Goal: Entertainment & Leisure: Browse casually

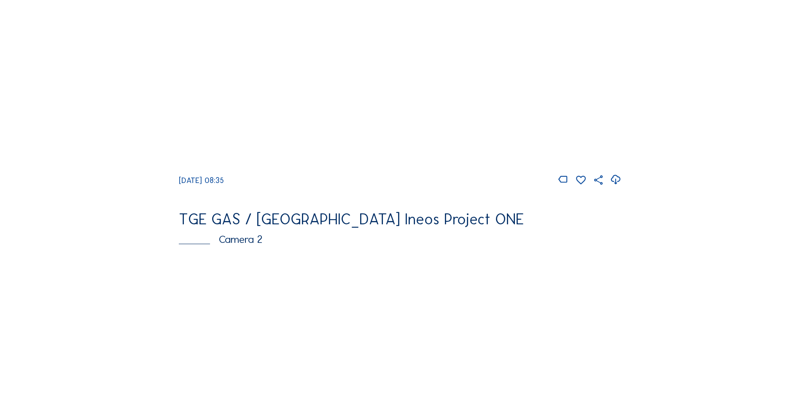
scroll to position [84, 0]
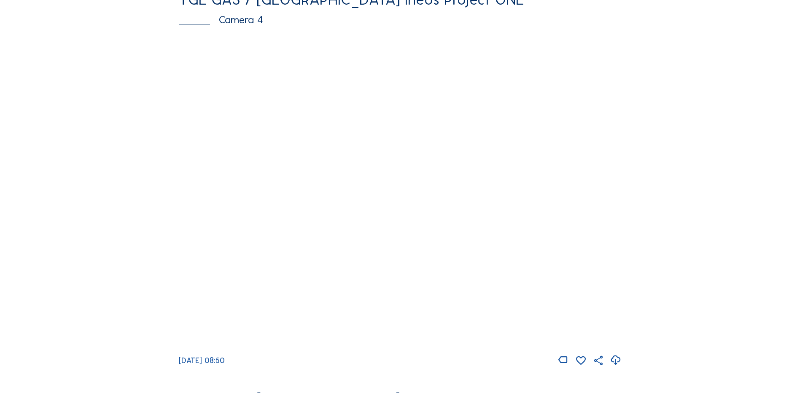
scroll to position [759, 0]
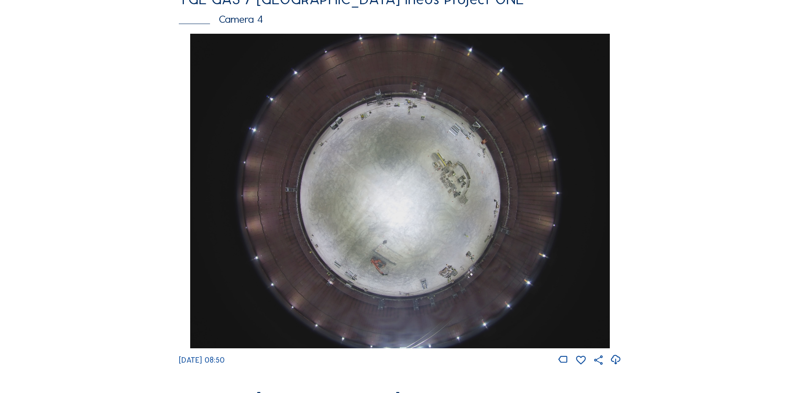
click at [396, 172] on img at bounding box center [399, 191] width 419 height 315
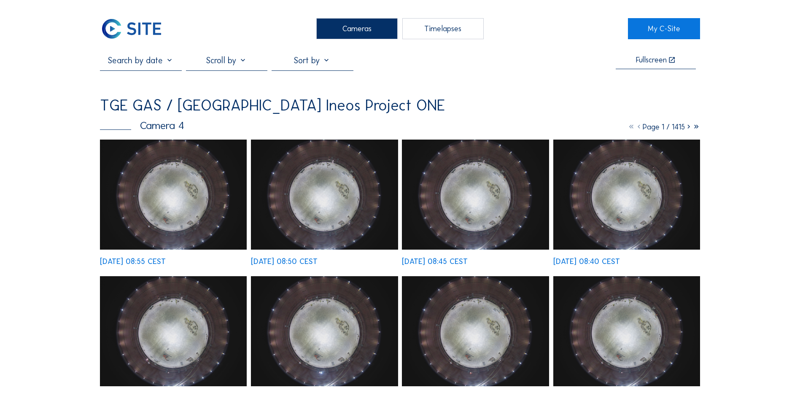
click at [175, 188] on img at bounding box center [173, 195] width 147 height 110
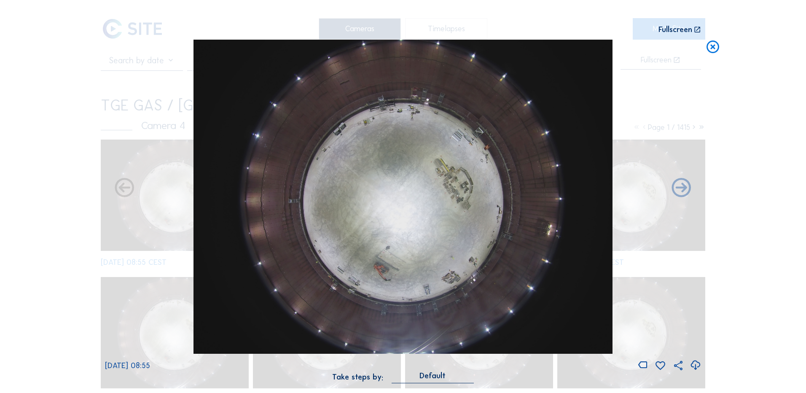
click at [697, 364] on icon at bounding box center [695, 365] width 11 height 14
click at [68, 235] on div "Scroll to travel through time | Press 'Alt' Button + Scroll to Zoom | Click and…" at bounding box center [403, 196] width 806 height 393
click at [717, 45] on icon at bounding box center [712, 48] width 15 height 16
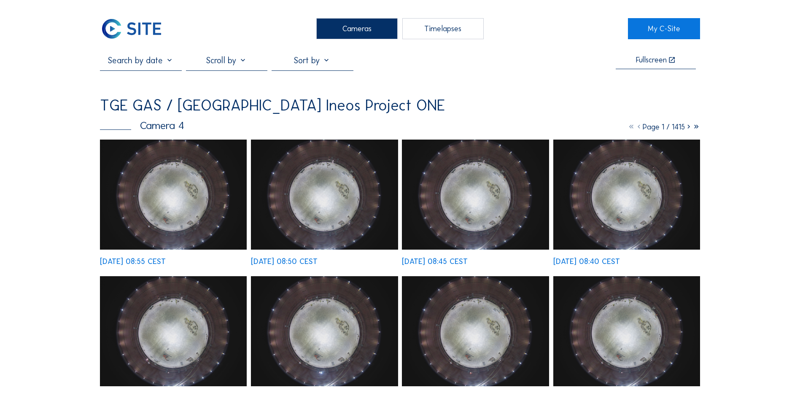
click at [340, 26] on div "Cameras" at bounding box center [356, 28] width 81 height 21
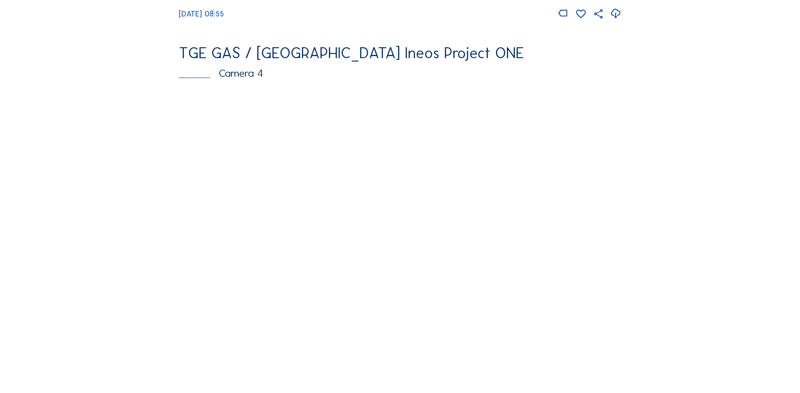
scroll to position [717, 0]
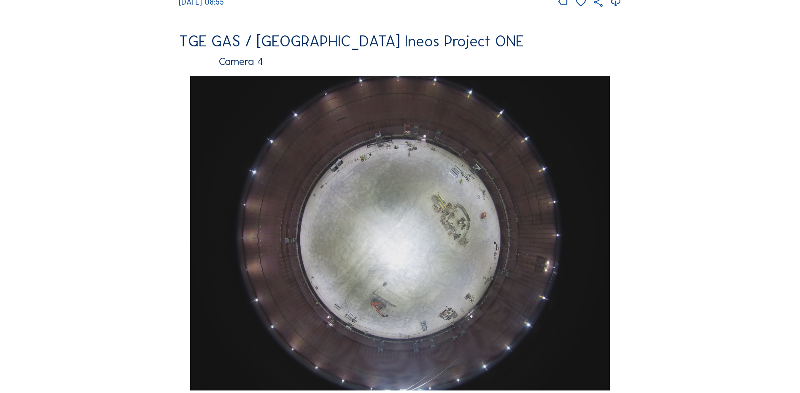
click at [463, 205] on img at bounding box center [399, 233] width 419 height 315
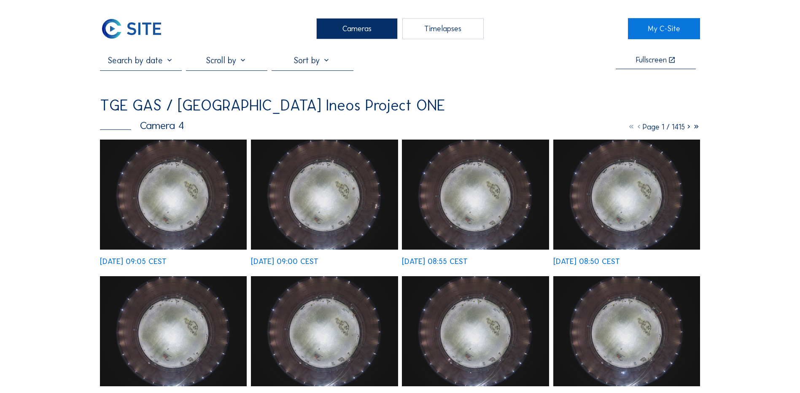
click at [366, 30] on div "Cameras" at bounding box center [356, 28] width 81 height 21
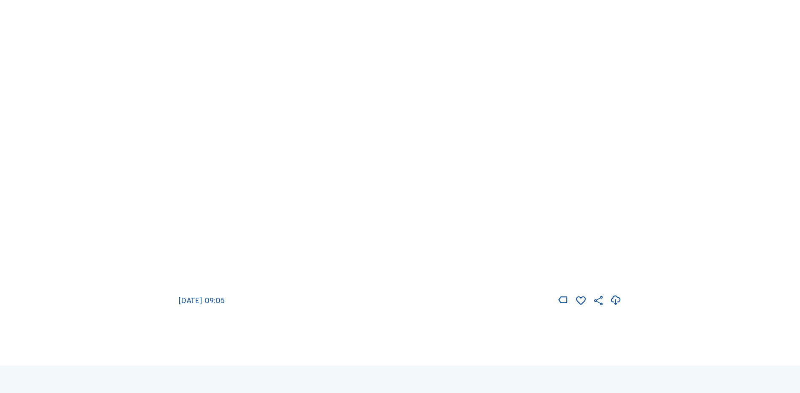
scroll to position [1223, 0]
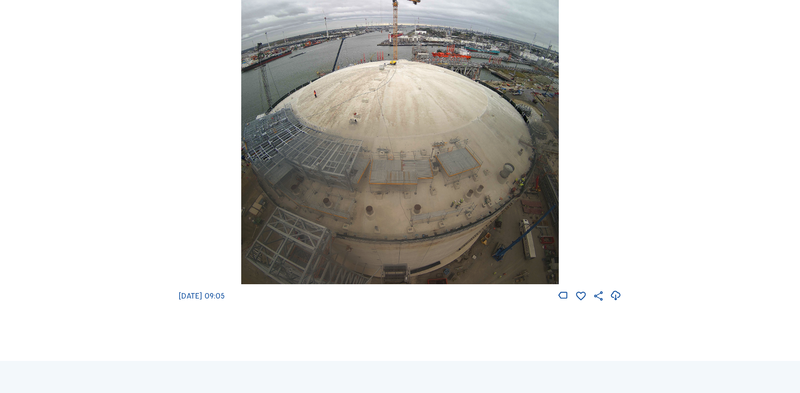
click at [436, 153] on img at bounding box center [399, 127] width 317 height 315
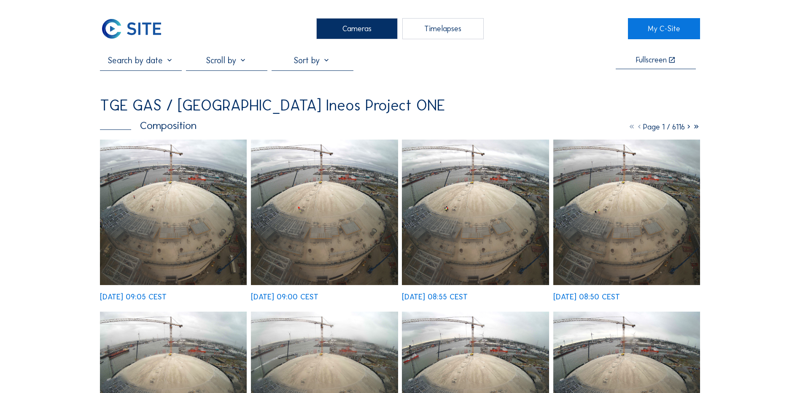
click at [187, 194] on img at bounding box center [173, 212] width 147 height 145
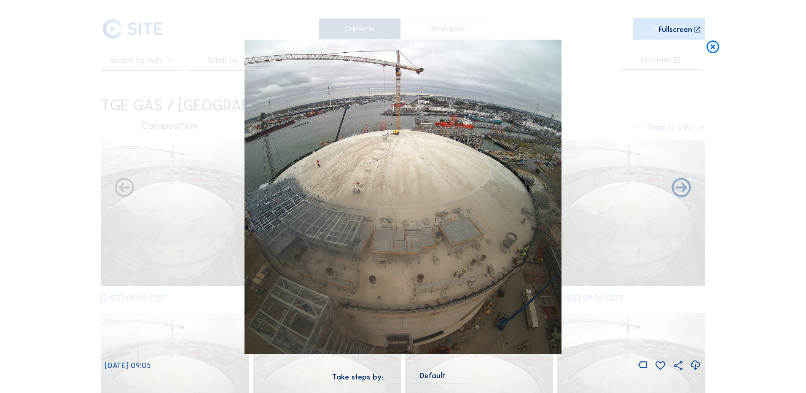
click at [696, 366] on icon at bounding box center [695, 365] width 11 height 14
drag, startPoint x: 770, startPoint y: 169, endPoint x: 768, endPoint y: 149, distance: 20.8
click at [770, 169] on div "Scroll to travel through time | Press 'Alt' Button + Scroll to Zoom | Click and…" at bounding box center [403, 196] width 806 height 393
click at [713, 44] on icon at bounding box center [712, 48] width 15 height 16
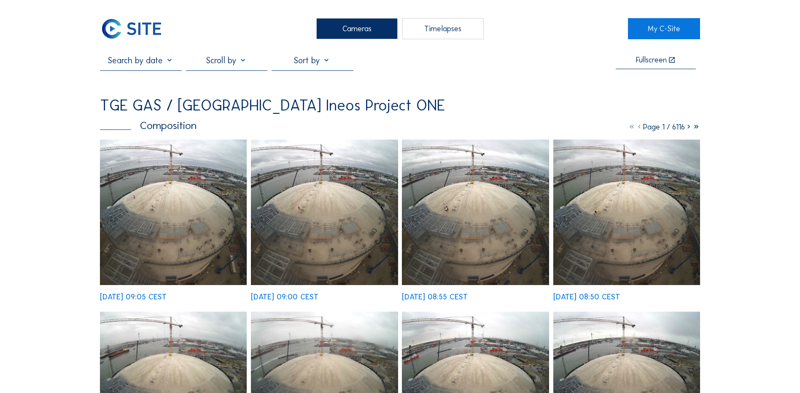
click at [355, 30] on div "Cameras" at bounding box center [356, 28] width 81 height 21
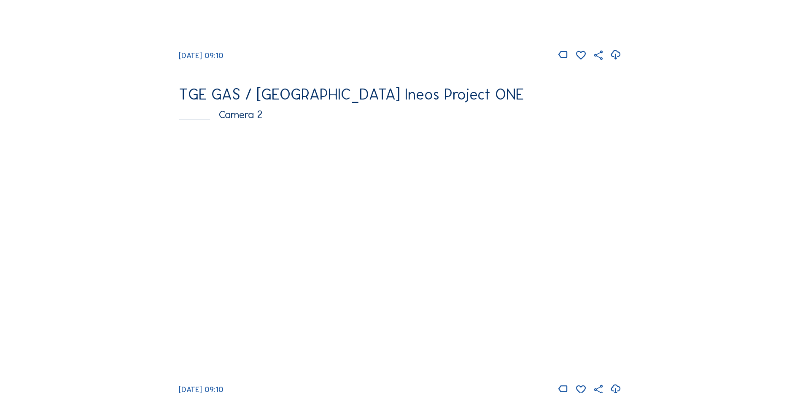
scroll to position [422, 0]
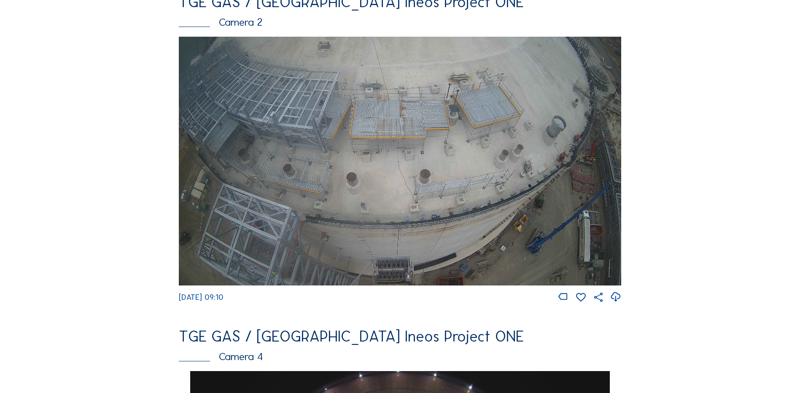
click at [557, 149] on img at bounding box center [400, 161] width 442 height 249
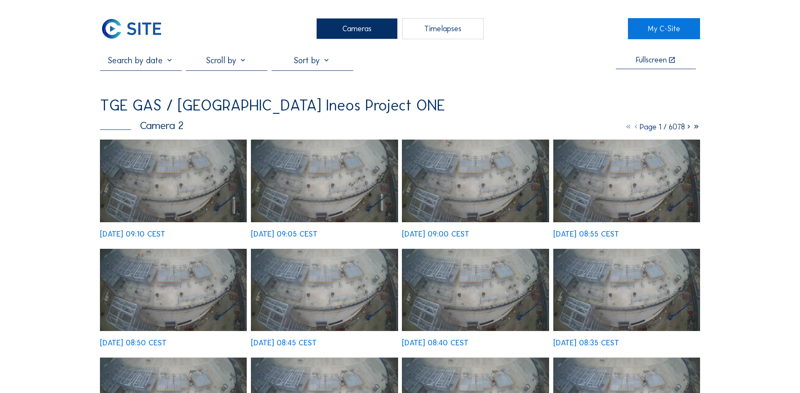
click at [160, 178] on img at bounding box center [173, 181] width 147 height 83
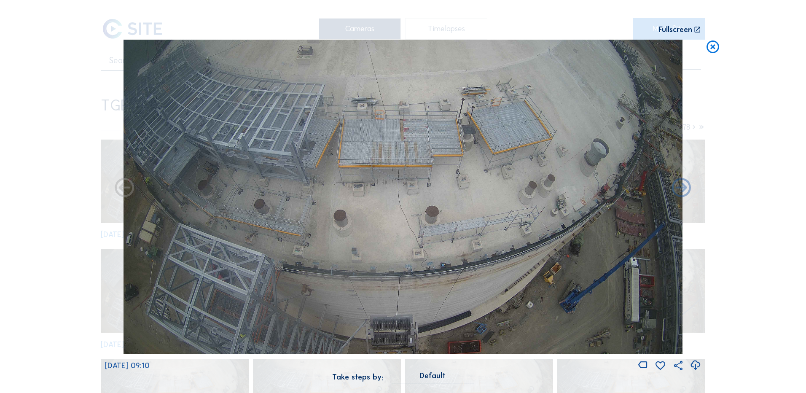
click at [696, 365] on icon at bounding box center [695, 365] width 11 height 14
click at [40, 215] on div "Scroll to travel through time | Press 'Alt' Button + Scroll to Zoom | Click and…" at bounding box center [403, 196] width 806 height 393
click at [716, 46] on icon at bounding box center [712, 48] width 15 height 16
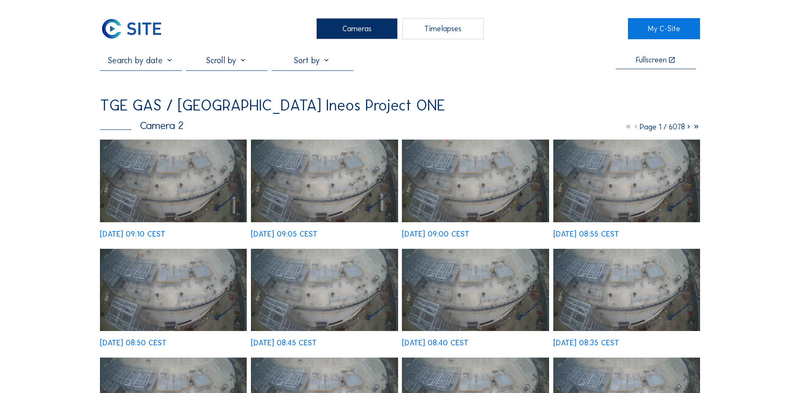
click at [368, 30] on div "Cameras" at bounding box center [356, 28] width 81 height 21
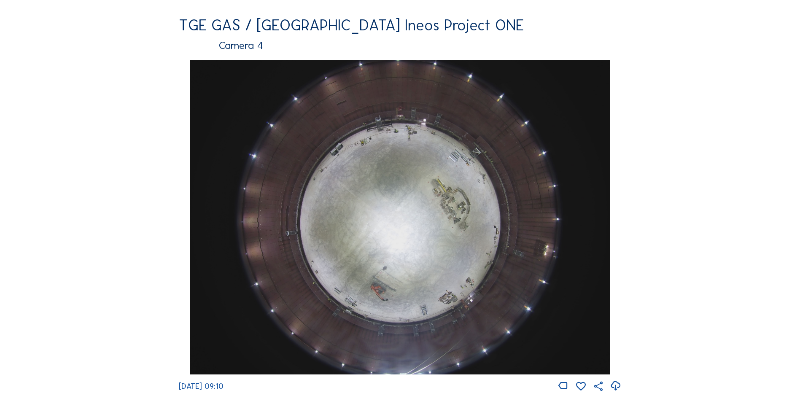
scroll to position [759, 0]
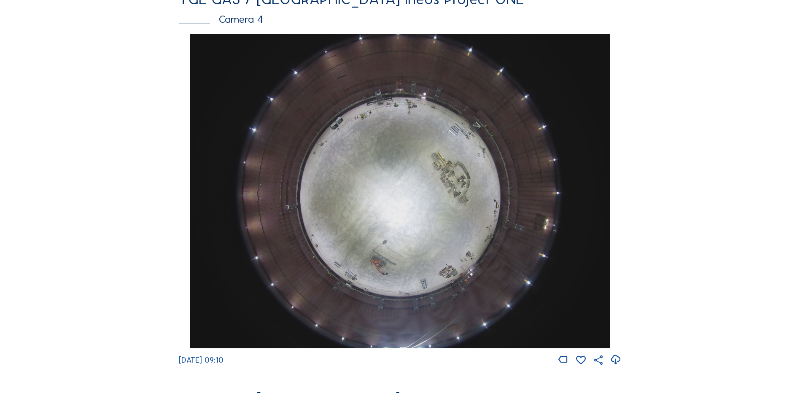
click at [371, 188] on img at bounding box center [399, 191] width 419 height 315
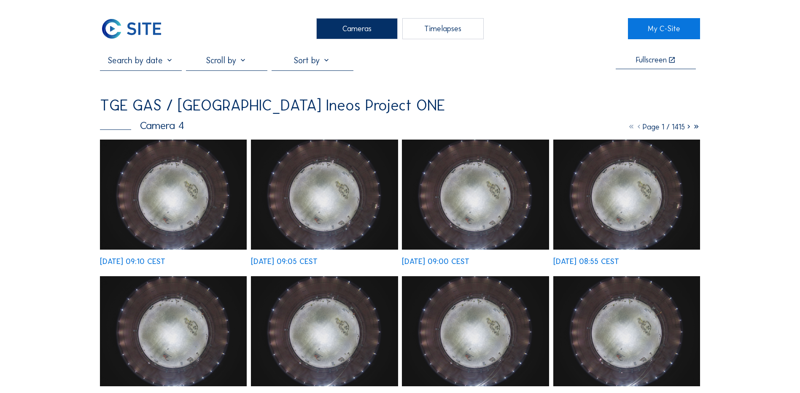
click at [185, 191] on img at bounding box center [173, 195] width 147 height 110
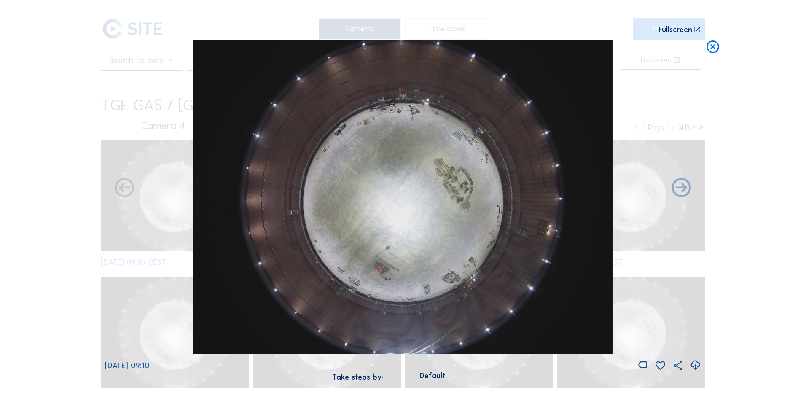
click at [695, 367] on icon at bounding box center [695, 365] width 11 height 14
click at [46, 236] on div "Scroll to travel through time | Press 'Alt' Button + Scroll to Zoom | Click and…" at bounding box center [403, 196] width 806 height 393
drag, startPoint x: 713, startPoint y: 48, endPoint x: 705, endPoint y: 56, distance: 11.6
click at [713, 48] on icon at bounding box center [712, 48] width 15 height 16
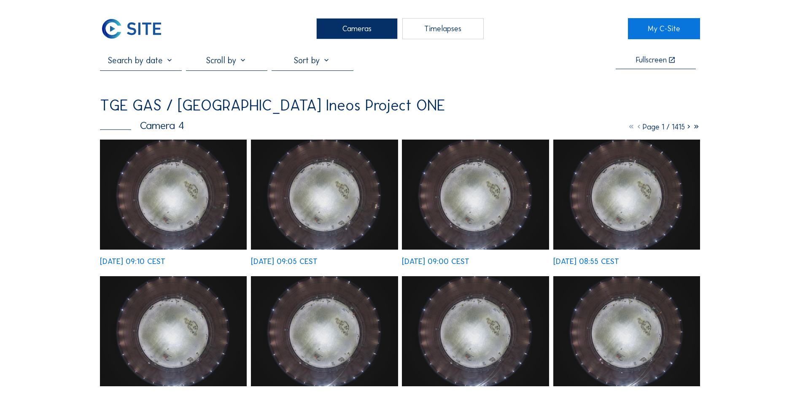
click at [347, 30] on div "Cameras" at bounding box center [356, 28] width 81 height 21
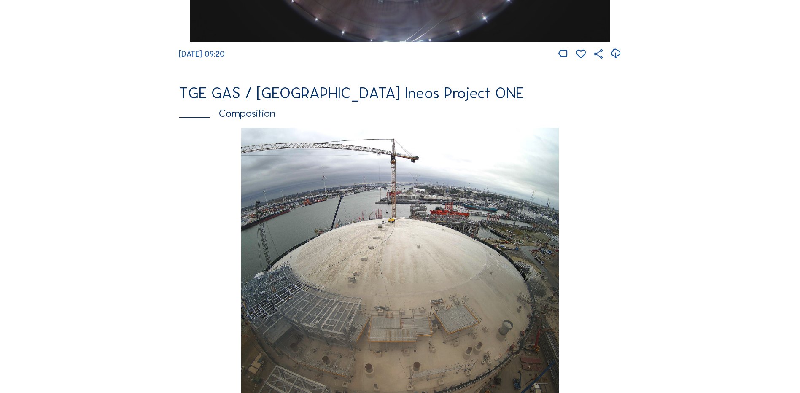
scroll to position [1180, 0]
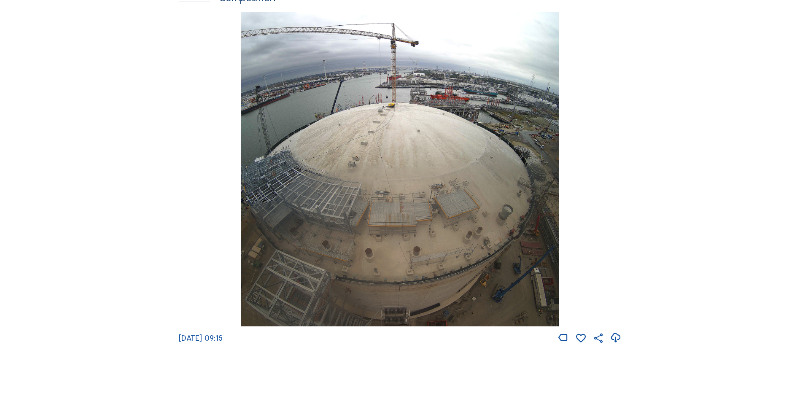
click at [434, 175] on img at bounding box center [399, 169] width 317 height 315
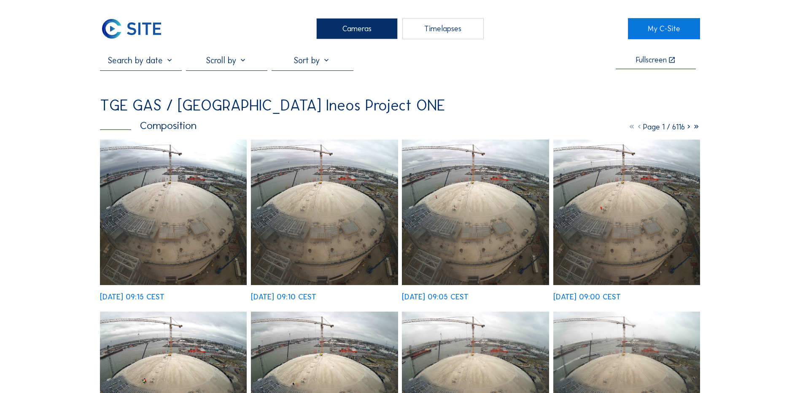
click at [200, 208] on img at bounding box center [173, 212] width 147 height 145
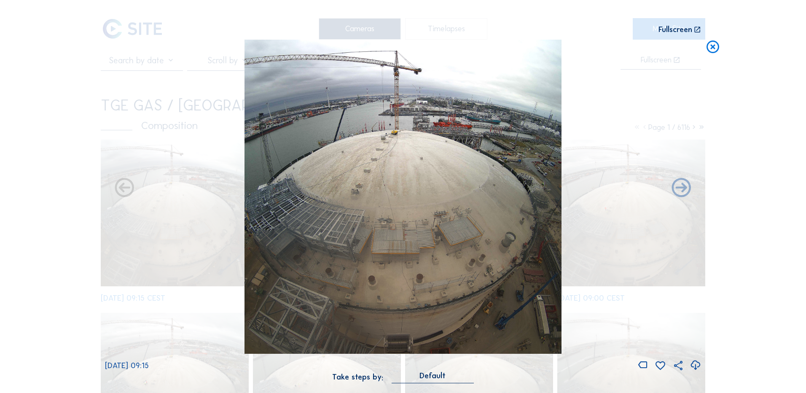
click at [695, 366] on icon at bounding box center [695, 365] width 11 height 14
click at [85, 268] on div "Scroll to travel through time | Press 'Alt' Button + Scroll to Zoom | Click and…" at bounding box center [403, 196] width 806 height 393
click at [712, 49] on icon at bounding box center [712, 48] width 15 height 16
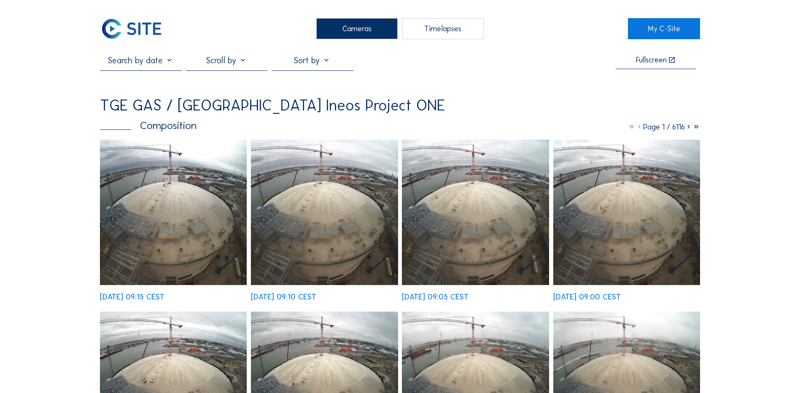
click at [374, 30] on div "Cameras" at bounding box center [356, 28] width 81 height 21
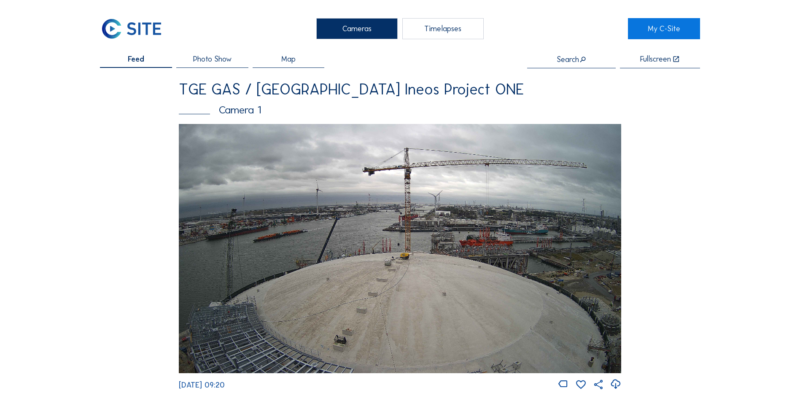
click at [347, 30] on div "Cameras" at bounding box center [356, 28] width 81 height 21
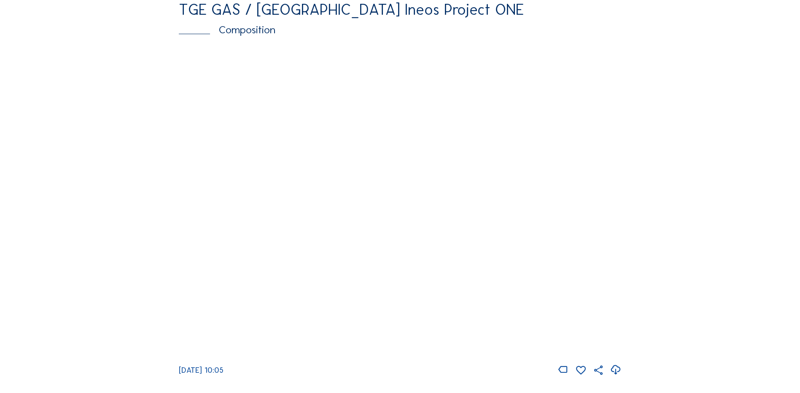
scroll to position [1180, 0]
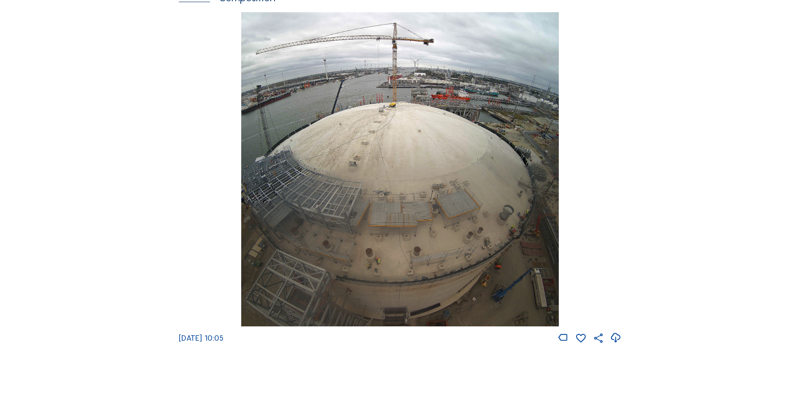
click at [399, 180] on img at bounding box center [399, 169] width 317 height 315
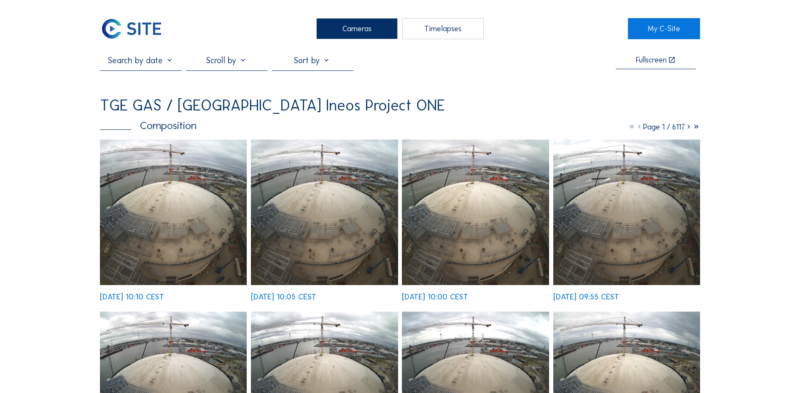
click at [185, 186] on img at bounding box center [173, 212] width 147 height 145
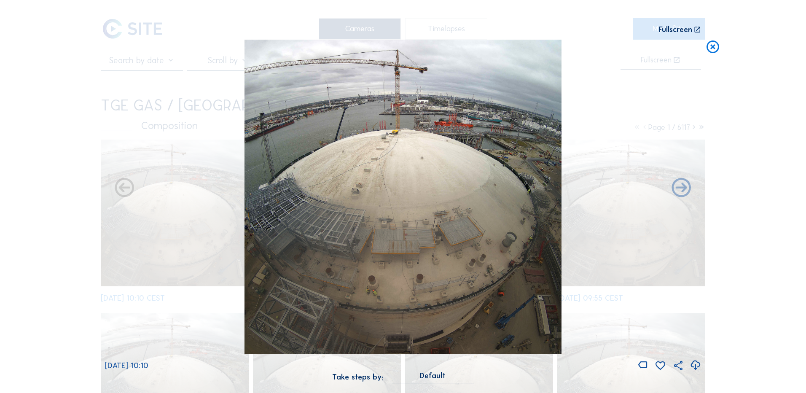
click at [696, 365] on icon at bounding box center [695, 365] width 11 height 14
drag, startPoint x: 38, startPoint y: 267, endPoint x: 95, endPoint y: 252, distance: 59.2
click at [38, 267] on div "Scroll to travel through time | Press 'Alt' Button + Scroll to Zoom | Click and…" at bounding box center [403, 196] width 806 height 393
click at [715, 43] on icon at bounding box center [712, 48] width 15 height 16
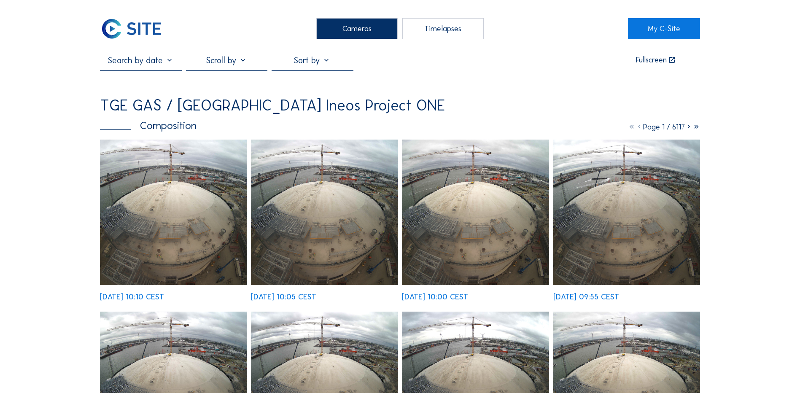
click at [360, 27] on div "Cameras" at bounding box center [356, 28] width 81 height 21
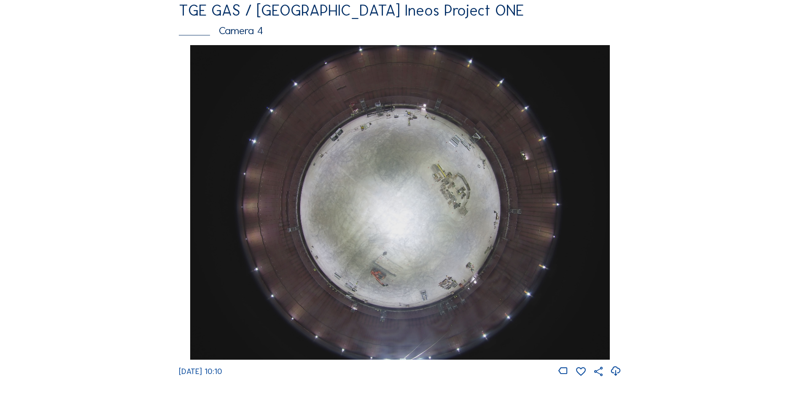
scroll to position [759, 0]
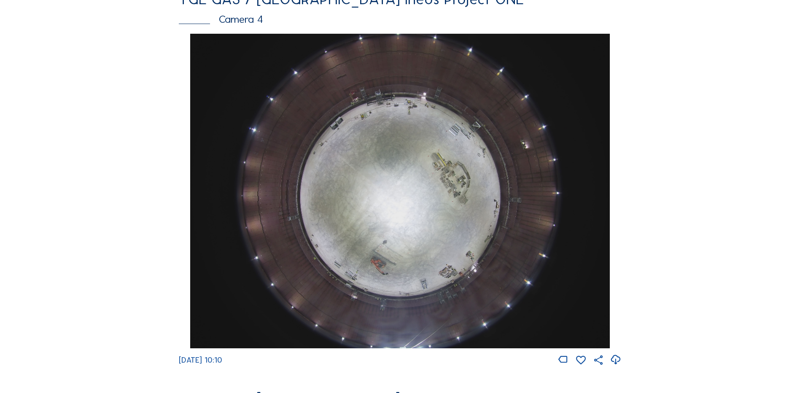
click at [401, 190] on img at bounding box center [399, 191] width 419 height 315
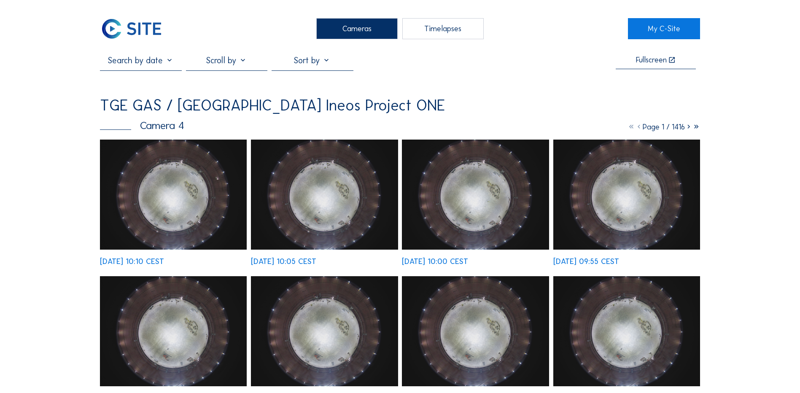
click at [166, 184] on img at bounding box center [173, 195] width 147 height 110
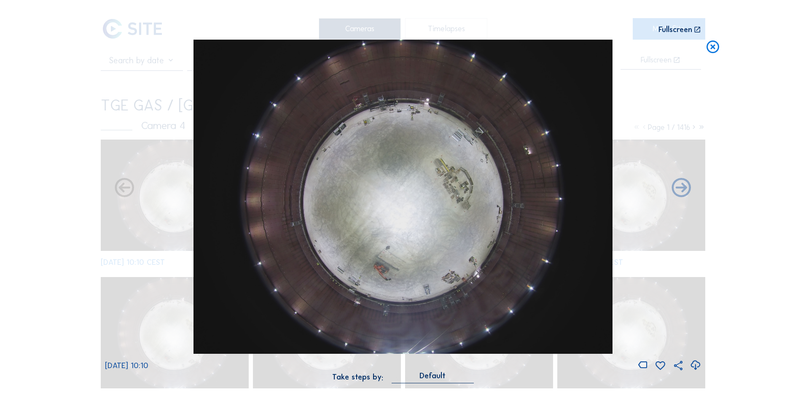
click at [695, 364] on icon at bounding box center [695, 365] width 11 height 14
click at [696, 364] on icon at bounding box center [695, 365] width 11 height 14
click at [54, 164] on div "Scroll to travel through time | Press 'Alt' Button + Scroll to Zoom | Click and…" at bounding box center [403, 196] width 806 height 393
click at [713, 47] on icon at bounding box center [712, 48] width 15 height 16
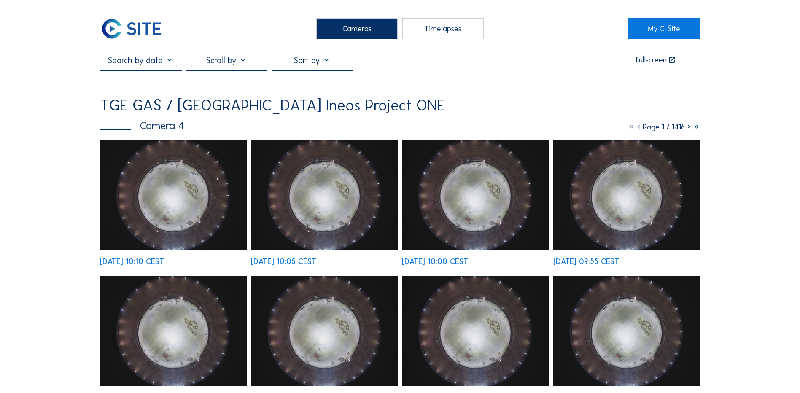
click at [354, 28] on div "Cameras" at bounding box center [356, 28] width 81 height 21
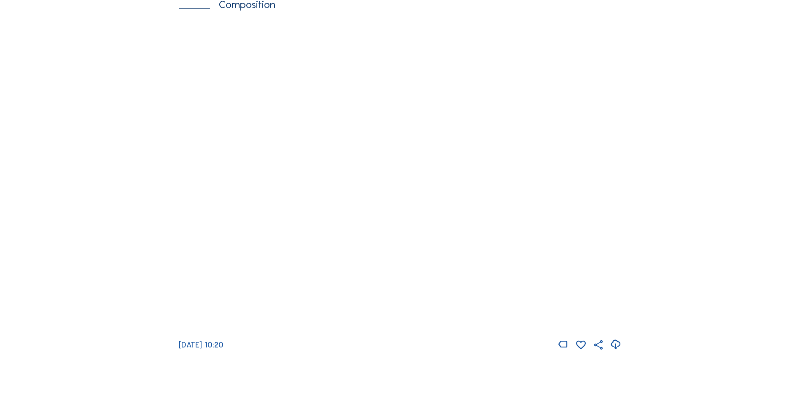
scroll to position [1180, 0]
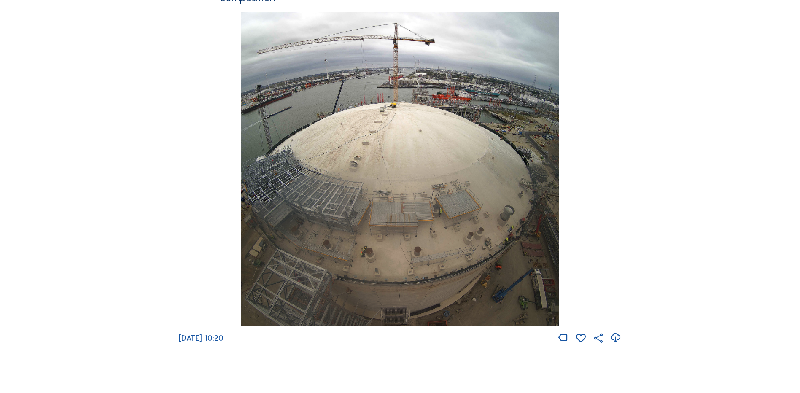
click at [413, 186] on img at bounding box center [399, 169] width 317 height 315
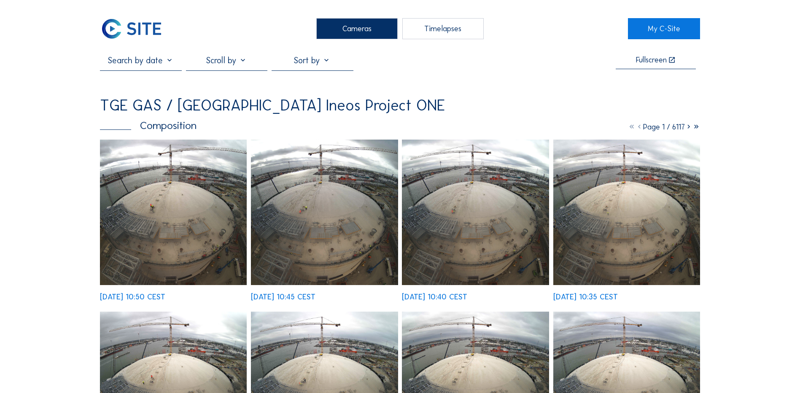
click at [168, 215] on img at bounding box center [173, 212] width 147 height 145
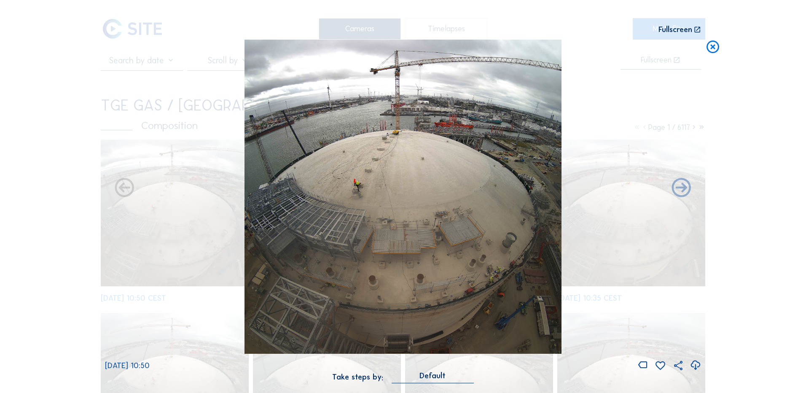
click at [694, 367] on icon at bounding box center [695, 365] width 11 height 14
click at [715, 47] on icon at bounding box center [712, 48] width 15 height 16
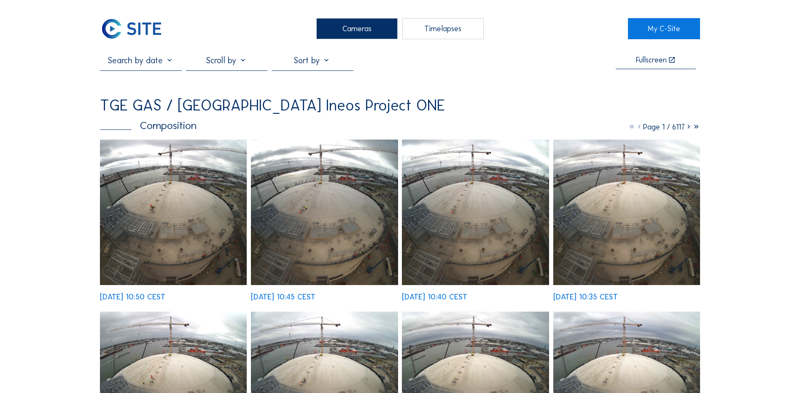
click at [352, 30] on div "Cameras" at bounding box center [356, 28] width 81 height 21
